Goal: Information Seeking & Learning: Learn about a topic

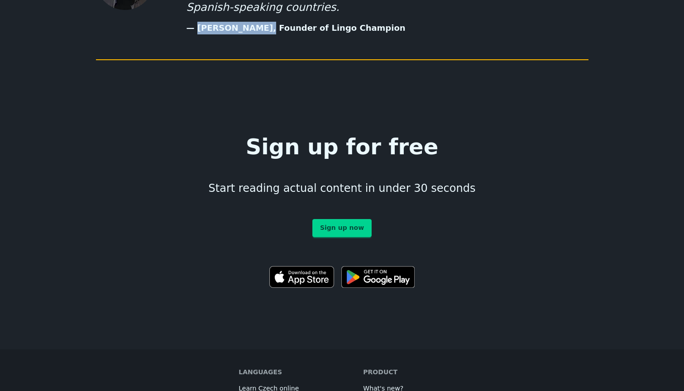
scroll to position [5005, 0]
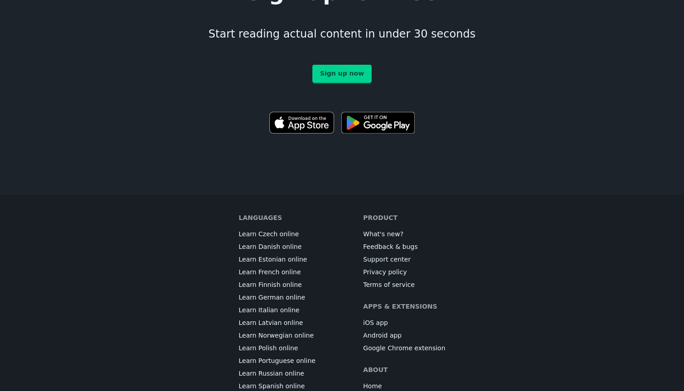
click at [303, 369] on link "Learn Russian online" at bounding box center [272, 373] width 66 height 9
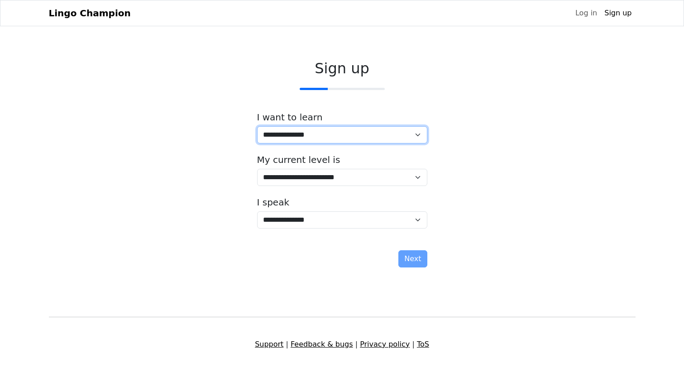
select select "**"
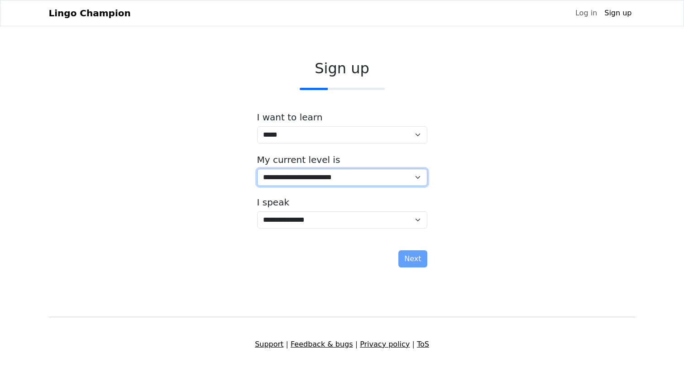
select select "*"
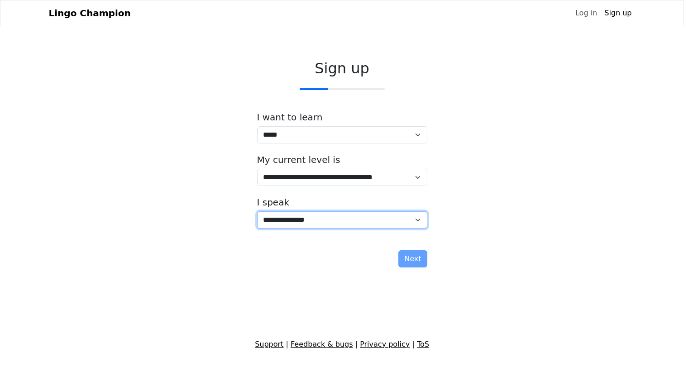
select select "**"
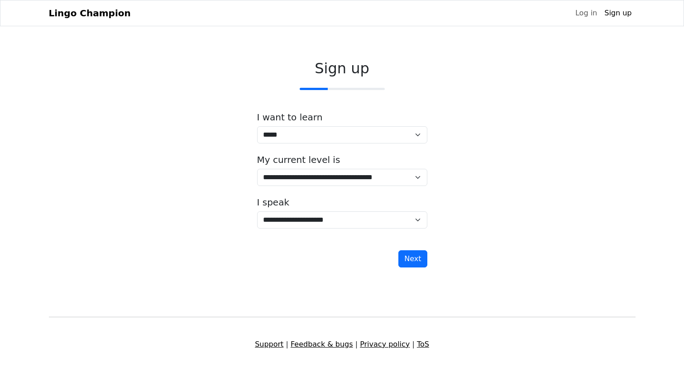
click at [359, 202] on div "**********" at bounding box center [342, 213] width 170 height 32
click at [415, 259] on button "Next" at bounding box center [412, 258] width 29 height 17
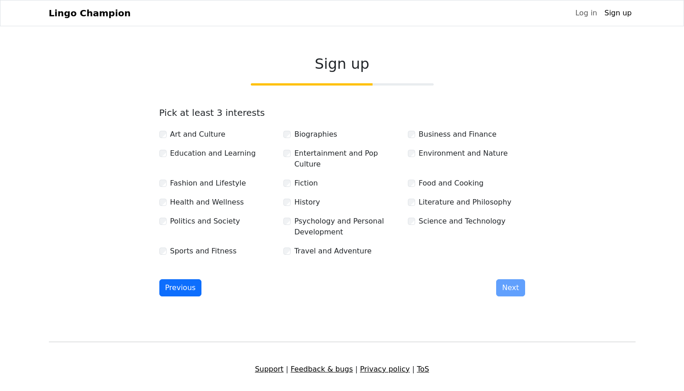
click at [211, 138] on label "Art and Culture" at bounding box center [197, 134] width 55 height 11
click at [230, 178] on label "Fashion and Lifestyle" at bounding box center [208, 183] width 76 height 11
click at [417, 197] on div "Literature and Philosophy" at bounding box center [466, 202] width 117 height 11
drag, startPoint x: 511, startPoint y: 275, endPoint x: 270, endPoint y: 202, distance: 251.9
click at [270, 202] on form "Pick at least 3 interests Art and Culture Biographies Business and Finance Educ…" at bounding box center [342, 201] width 366 height 189
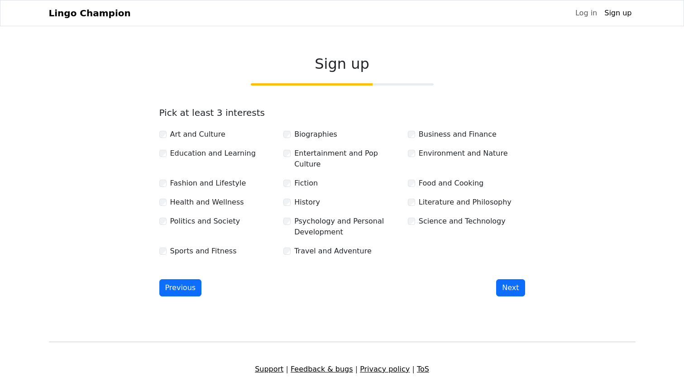
click at [216, 216] on label "Politics and Society" at bounding box center [205, 221] width 70 height 11
click at [512, 279] on button "Next" at bounding box center [510, 287] width 29 height 17
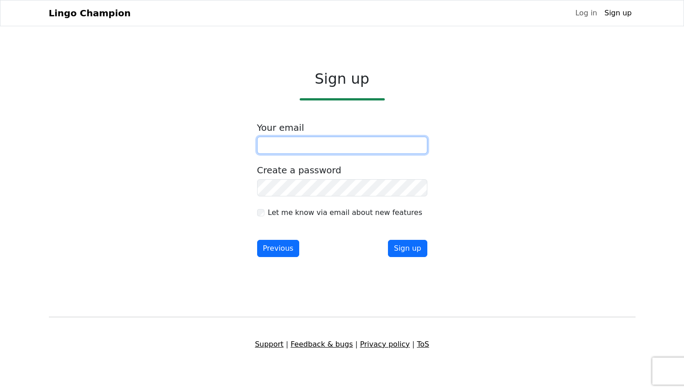
click at [344, 140] on input "email" at bounding box center [342, 145] width 170 height 17
type input "**********"
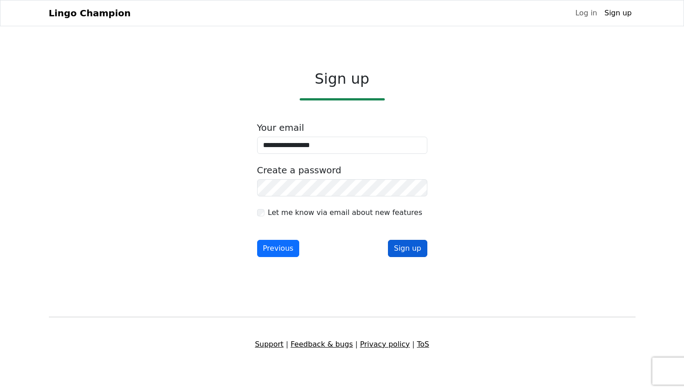
click at [412, 251] on button "Sign up" at bounding box center [407, 248] width 39 height 17
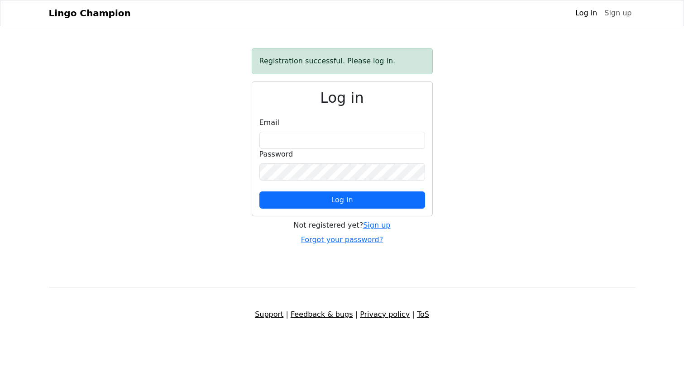
click at [299, 140] on input "email" at bounding box center [342, 140] width 166 height 17
click at [305, 148] on input "email" at bounding box center [342, 140] width 166 height 17
type input "**********"
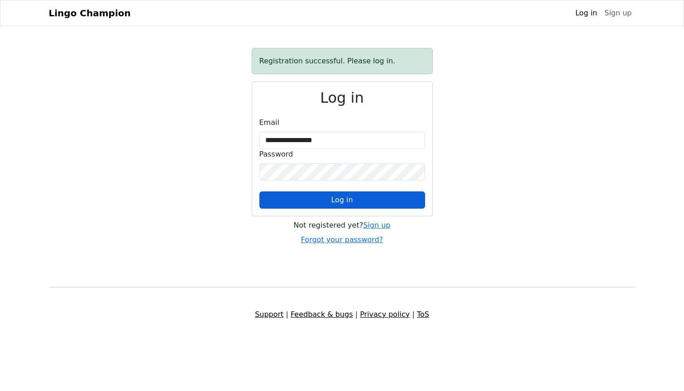
click at [344, 208] on button "Log in" at bounding box center [342, 200] width 166 height 17
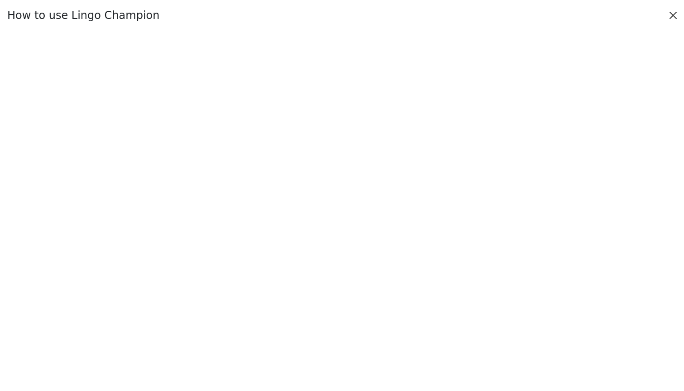
click at [673, 15] on button "Close" at bounding box center [673, 15] width 14 height 14
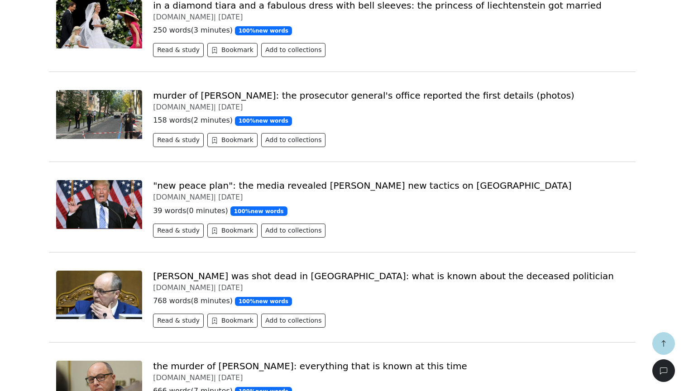
scroll to position [2688, 0]
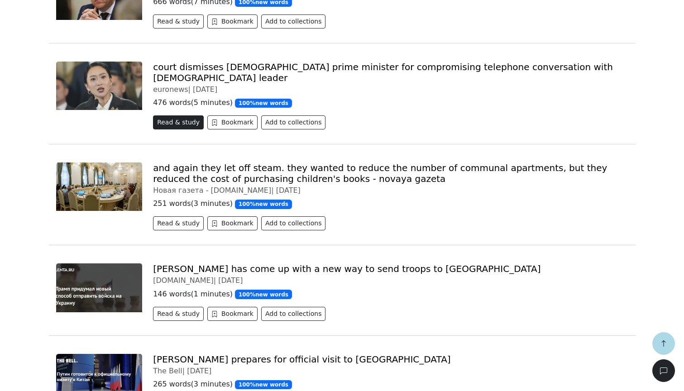
scroll to position [2984, 0]
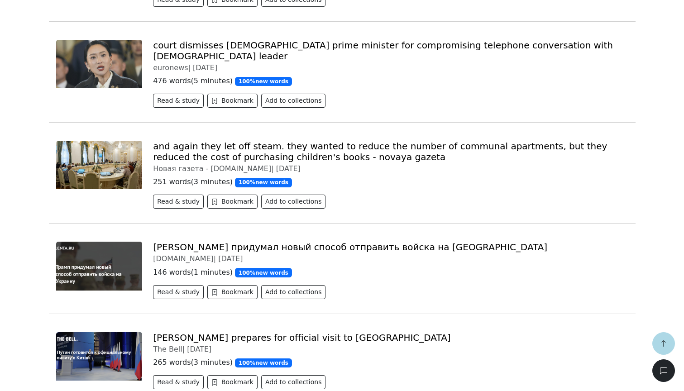
click at [177, 242] on link "Трамп придумал новый способ отправить войска на Украину" at bounding box center [350, 247] width 394 height 11
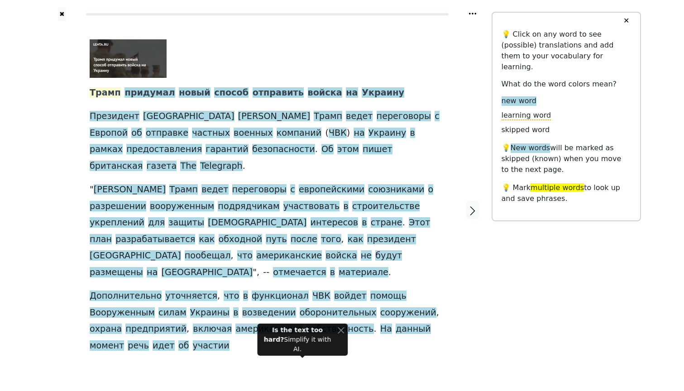
click at [111, 91] on span "Трамп" at bounding box center [105, 92] width 31 height 11
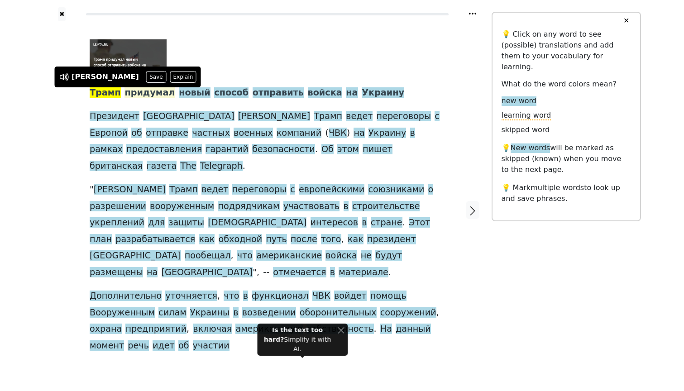
click at [141, 94] on span "придумал" at bounding box center [149, 92] width 50 height 11
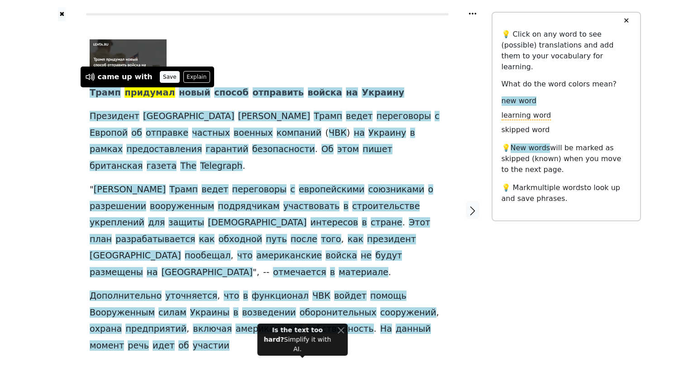
click at [160, 81] on button "Save" at bounding box center [170, 77] width 20 height 12
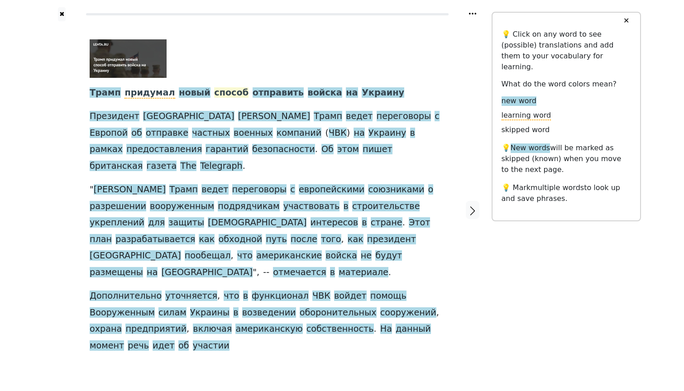
click at [214, 92] on span "способ" at bounding box center [231, 92] width 34 height 11
click at [222, 79] on button "Save" at bounding box center [218, 77] width 20 height 12
click at [253, 94] on span "отправить" at bounding box center [278, 92] width 51 height 11
click at [254, 80] on button "Save" at bounding box center [260, 77] width 20 height 12
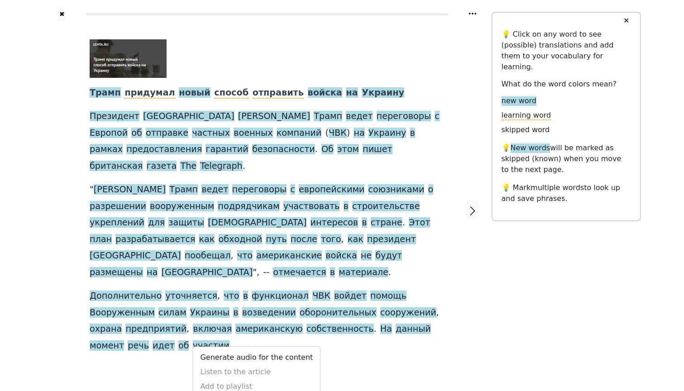
click at [224, 346] on div "Generate audio for the content Listen to the article Add to playlist" at bounding box center [256, 372] width 128 height 52
click at [227, 346] on div "Generate audio for the content Listen to the article Add to playlist" at bounding box center [256, 372] width 128 height 52
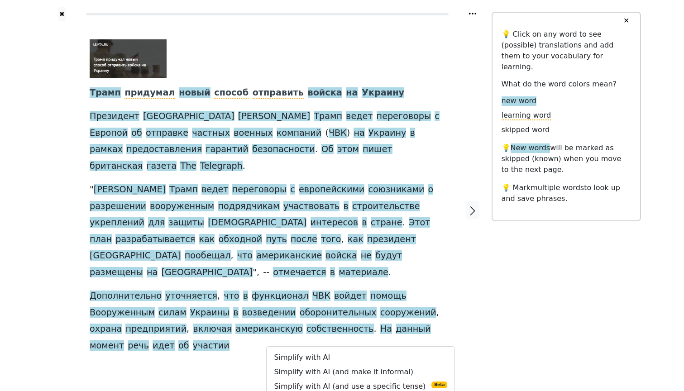
click at [252, 320] on div "Трамп придумал новый способ отправить войска на Украину Президент США Дональд Т…" at bounding box center [267, 210] width 373 height 378
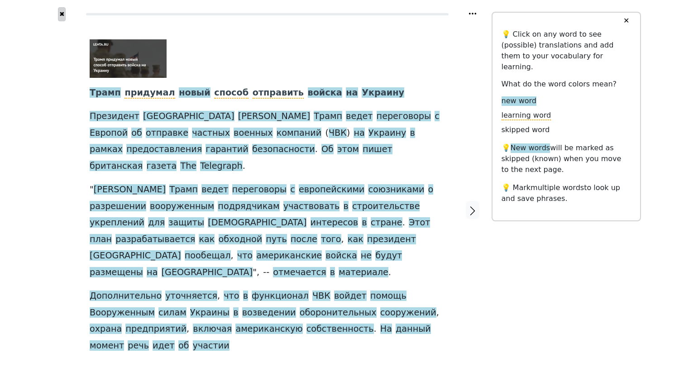
click at [59, 15] on button "✖" at bounding box center [62, 14] width 8 height 14
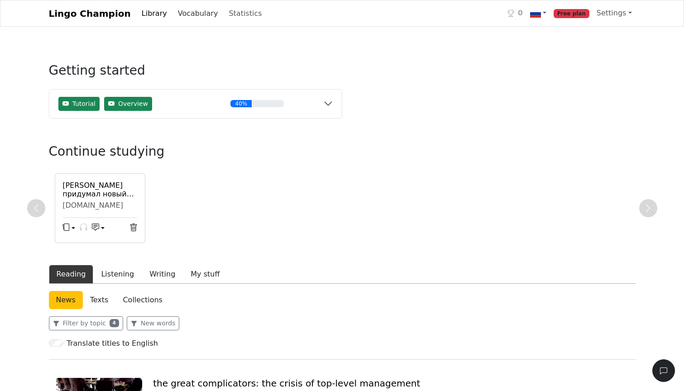
click at [175, 13] on link "Vocabulary" at bounding box center [198, 14] width 48 height 18
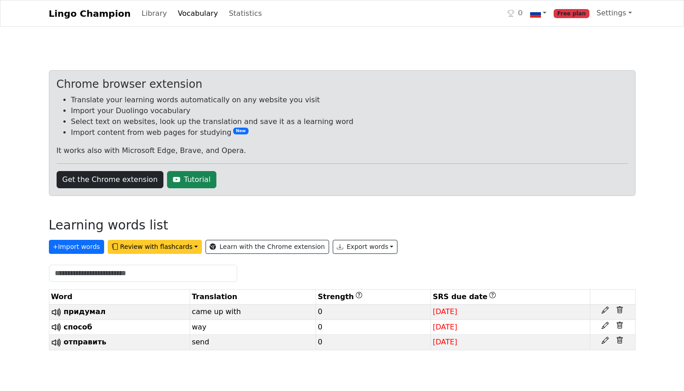
click at [119, 247] on button "Review with flashcards" at bounding box center [155, 247] width 94 height 14
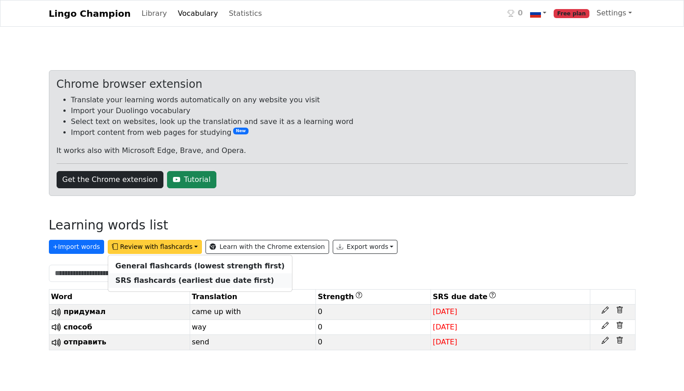
click at [142, 279] on strong "SRS flashcards (earliest due date first)" at bounding box center [194, 280] width 158 height 9
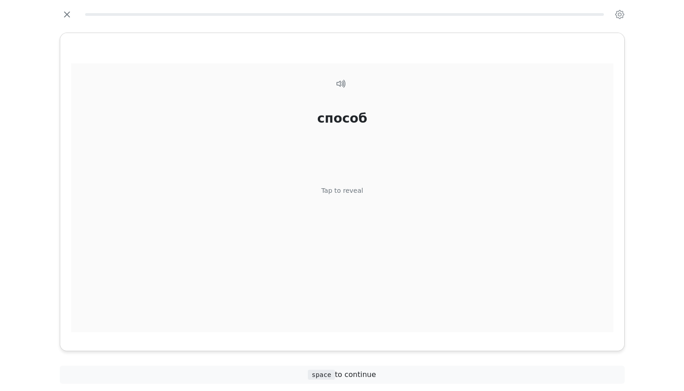
click at [188, 223] on div "способ Tap to reveal" at bounding box center [342, 200] width 542 height 274
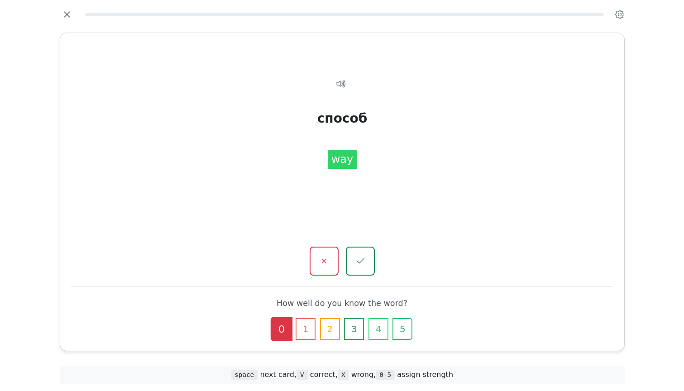
click at [342, 275] on div at bounding box center [342, 261] width 542 height 29
